Goal: Find specific page/section: Find specific page/section

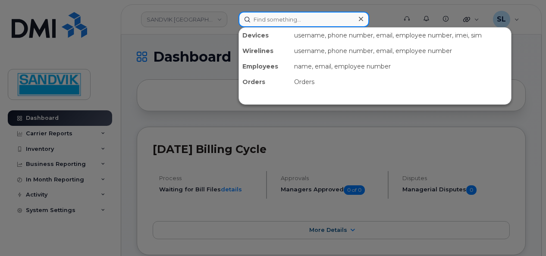
click at [259, 22] on input at bounding box center [303, 20] width 131 height 16
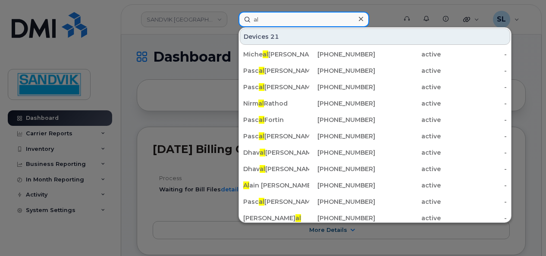
type input "a"
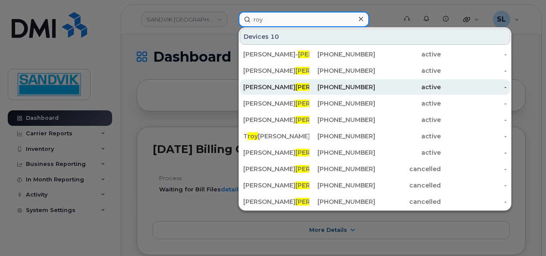
type input "roy"
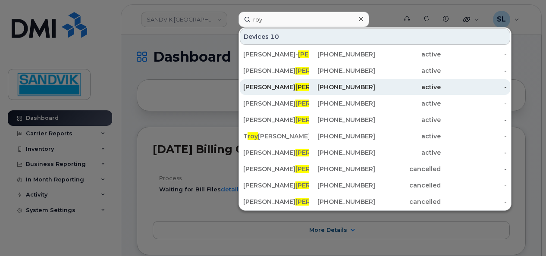
click at [259, 88] on div "Alain Roy" at bounding box center [276, 87] width 66 height 9
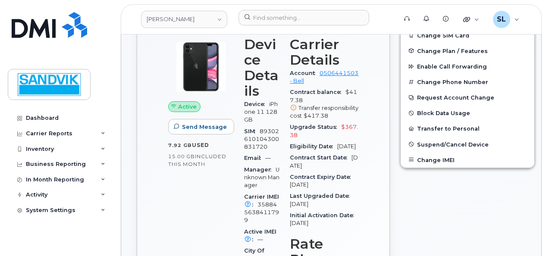
scroll to position [448, 0]
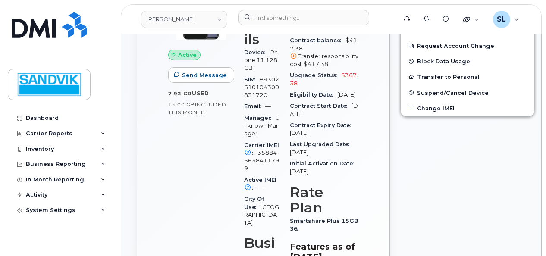
scroll to position [276, 0]
